Goal: Find specific page/section: Find specific page/section

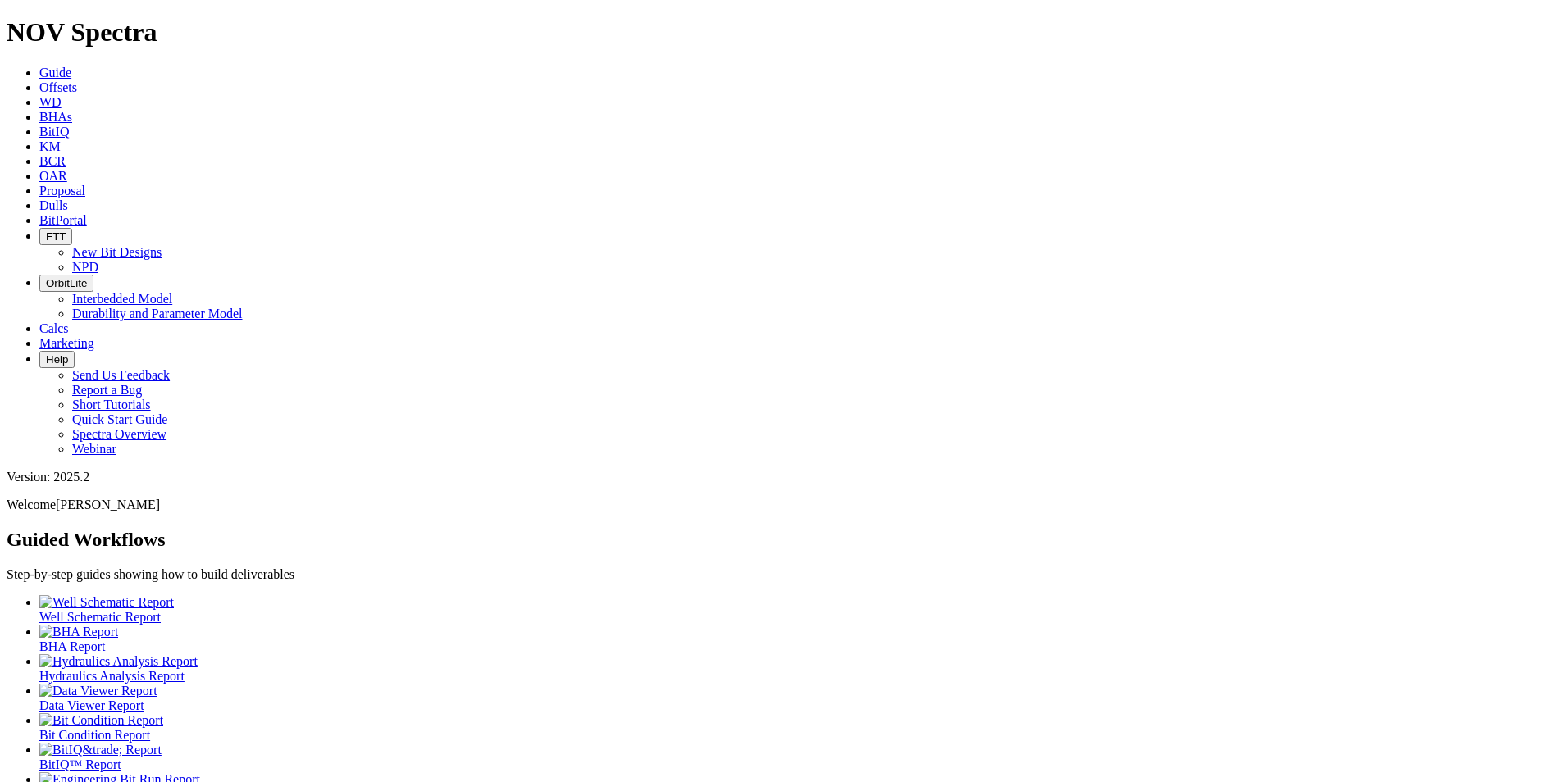
click at [39, 198] on icon at bounding box center [39, 205] width 0 height 14
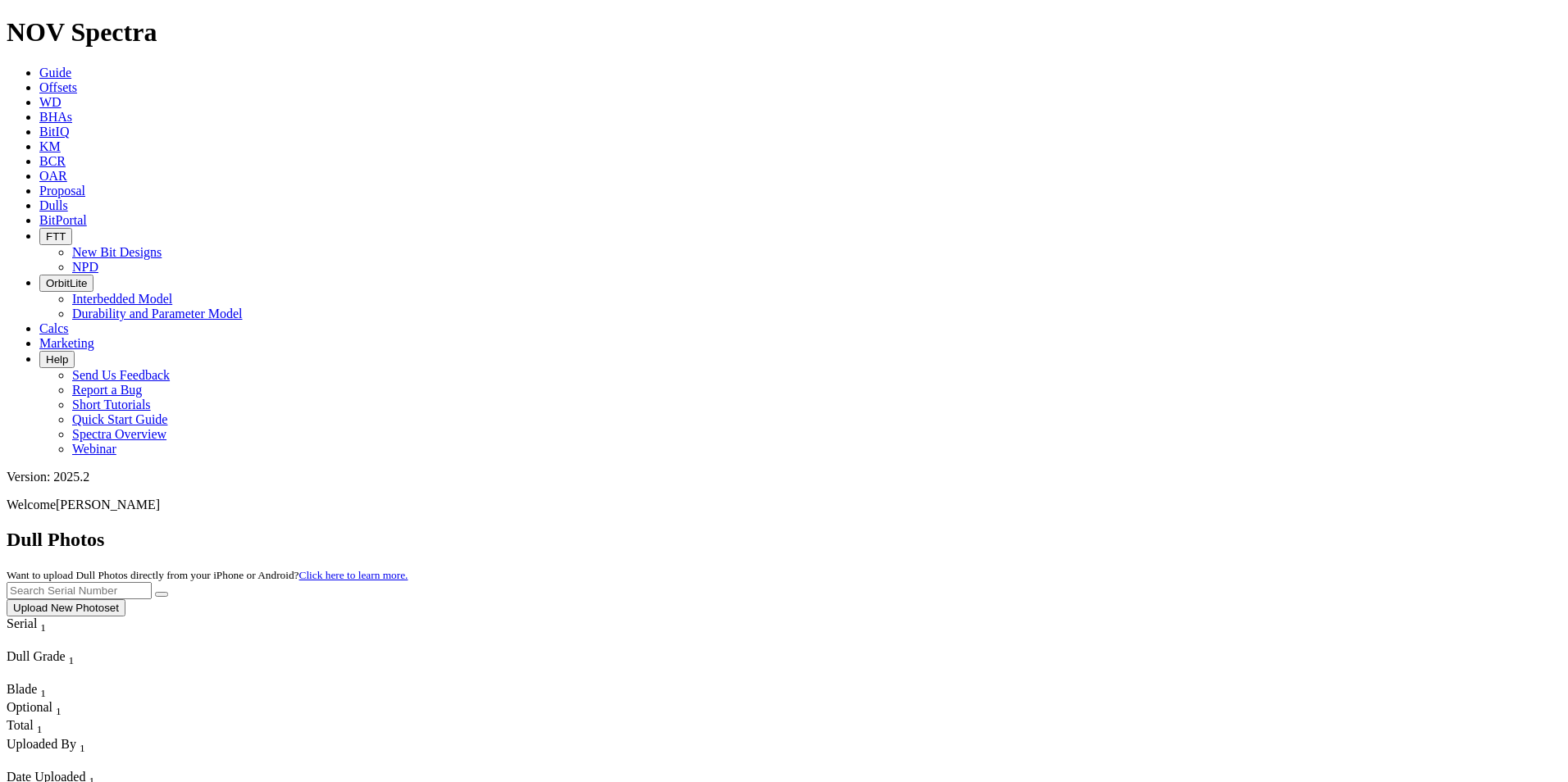
click at [151, 582] on input "text" at bounding box center [79, 590] width 145 height 17
type input "a313412"
click at [162, 595] on icon "submit" at bounding box center [162, 595] width 0 height 0
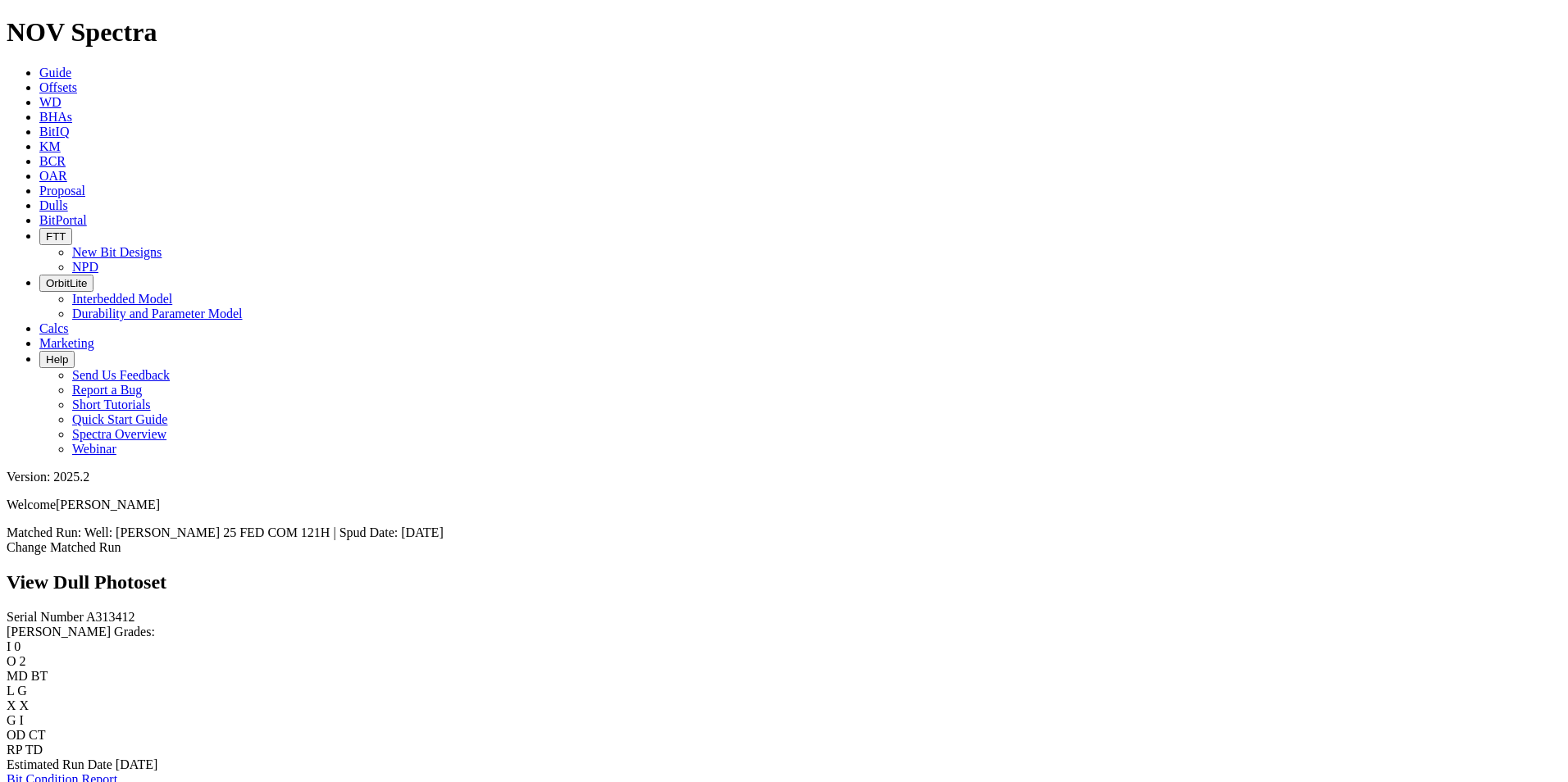
scroll to position [902, 0]
